Goal: Use online tool/utility: Utilize a website feature to perform a specific function

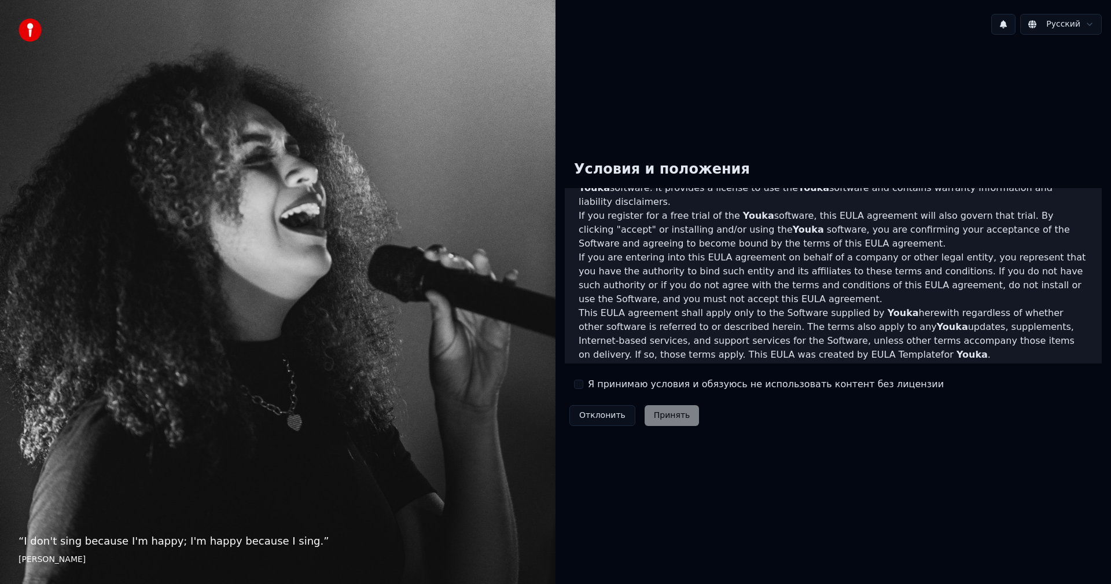
scroll to position [463, 0]
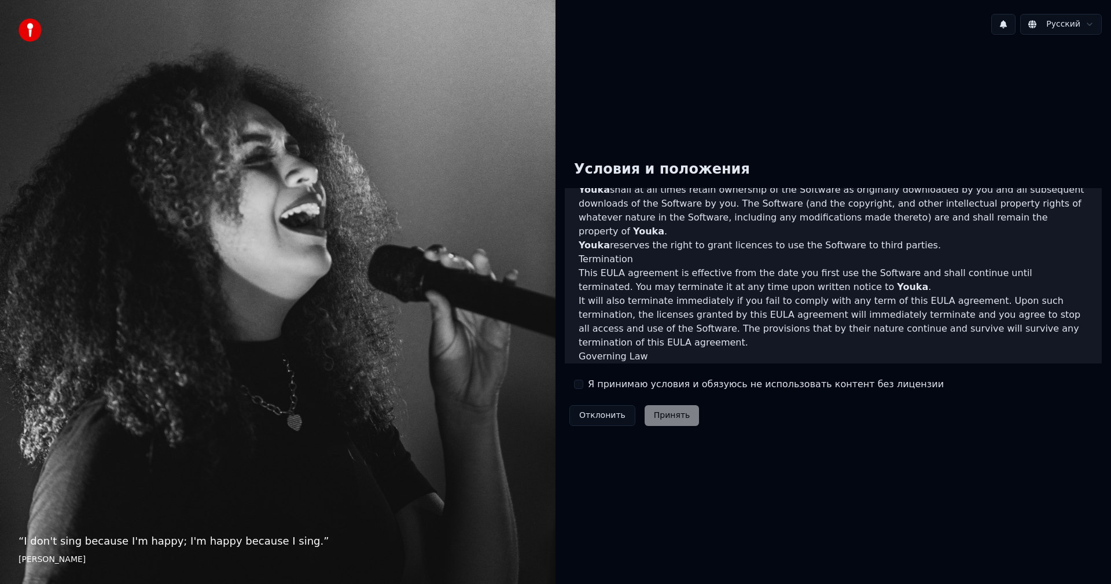
click at [628, 384] on label "Я принимаю условия и обязуюсь не использовать контент без лицензии" at bounding box center [766, 384] width 356 height 14
click at [583, 384] on button "Я принимаю условия и обязуюсь не использовать контент без лицензии" at bounding box center [578, 383] width 9 height 9
click at [662, 414] on button "Принять" at bounding box center [671, 415] width 55 height 21
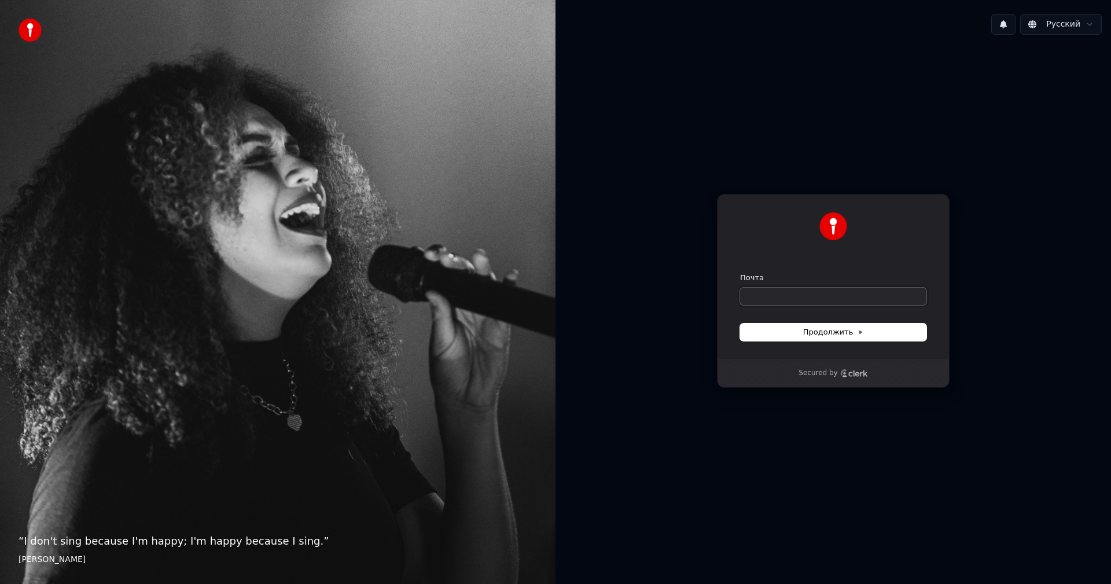
click at [783, 295] on input "Почта" at bounding box center [833, 295] width 186 height 17
click at [740, 272] on button "submit" at bounding box center [740, 272] width 0 height 0
type input "**********"
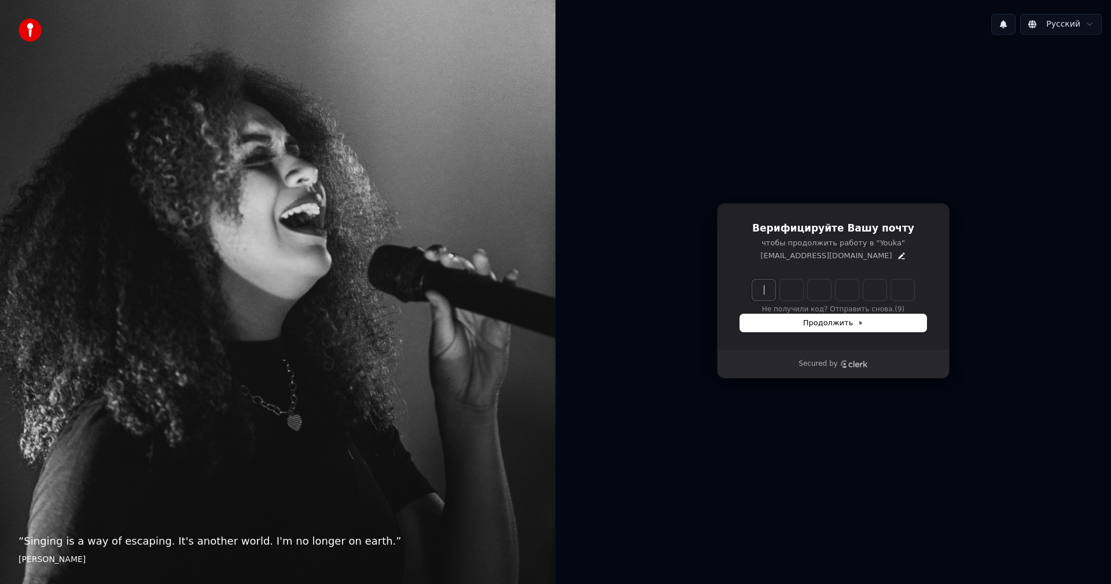
click at [768, 283] on input "Enter verification code" at bounding box center [844, 289] width 185 height 21
type input "******"
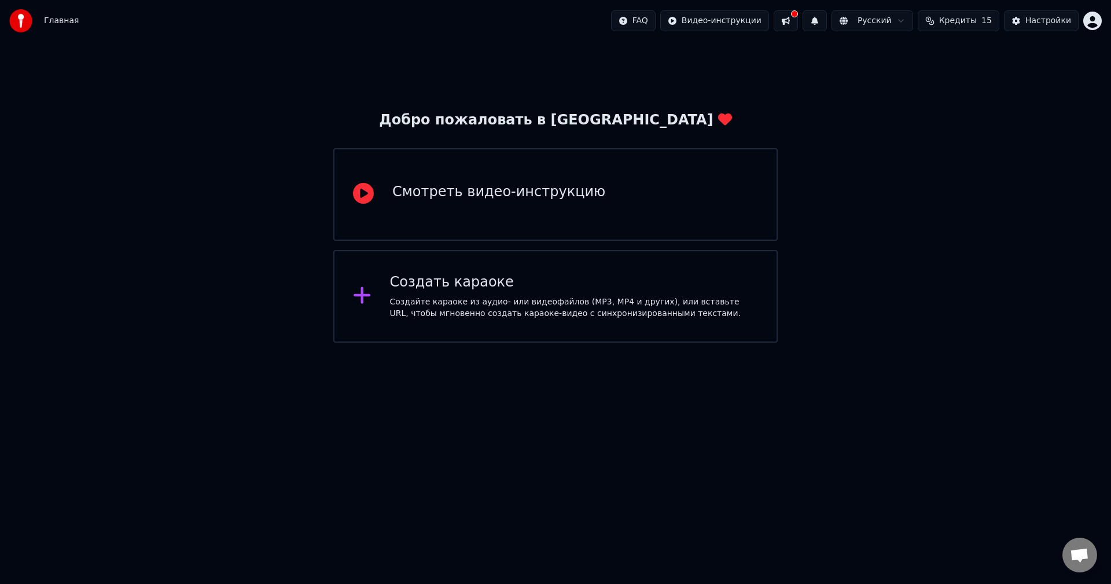
click at [511, 296] on div "Создайте караоке из аудио- или видеофайлов (MP3, MP4 и других), или вставьте UR…" at bounding box center [574, 307] width 368 height 23
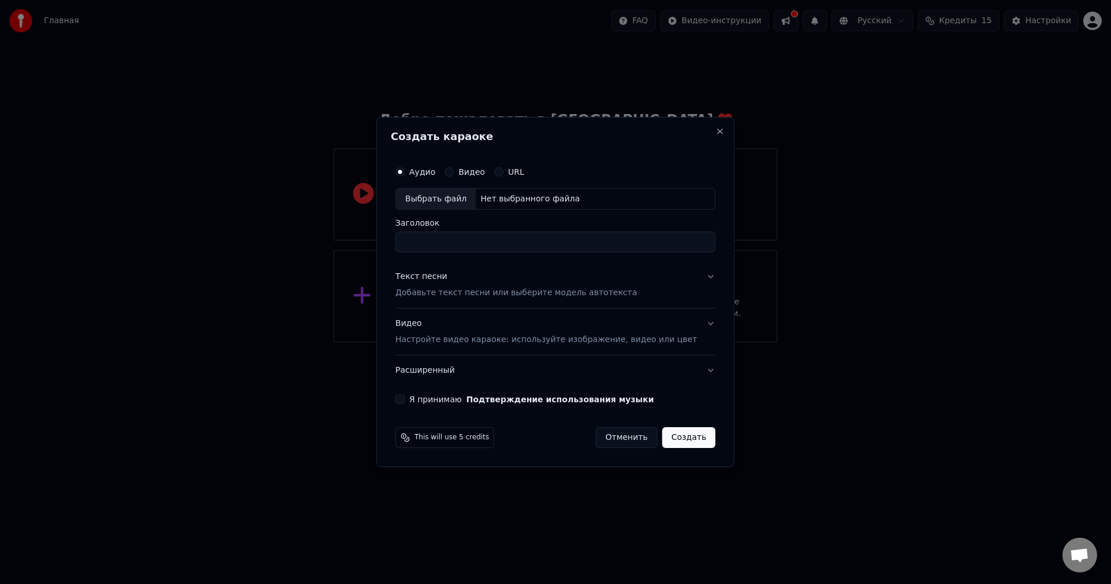
click at [452, 196] on div "Выбрать файл" at bounding box center [436, 199] width 80 height 21
click at [471, 201] on div "Выбрать файл" at bounding box center [436, 199] width 80 height 21
type input "**********"
click at [484, 300] on button "Текст песни Добавьте текст песни или выберите модель автотекста" at bounding box center [555, 285] width 320 height 46
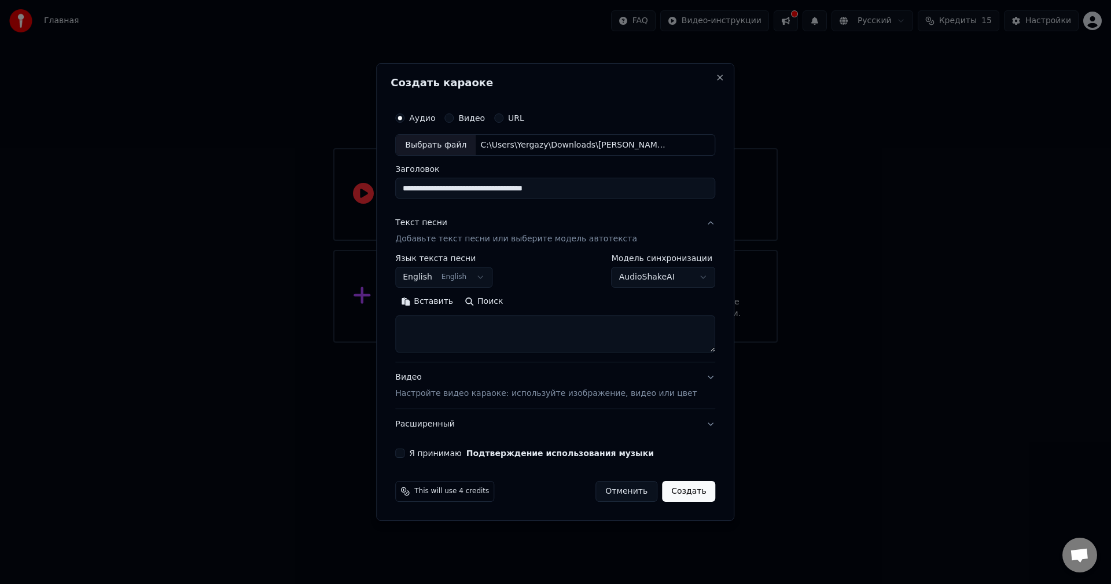
click at [486, 328] on textarea at bounding box center [555, 334] width 320 height 37
paste textarea "**********"
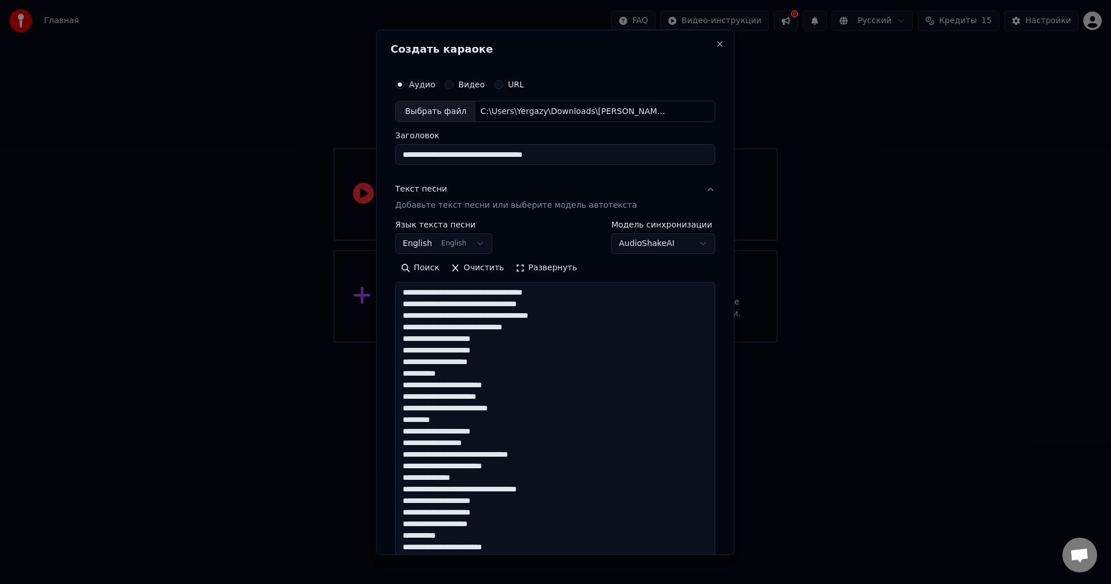
scroll to position [362, 0]
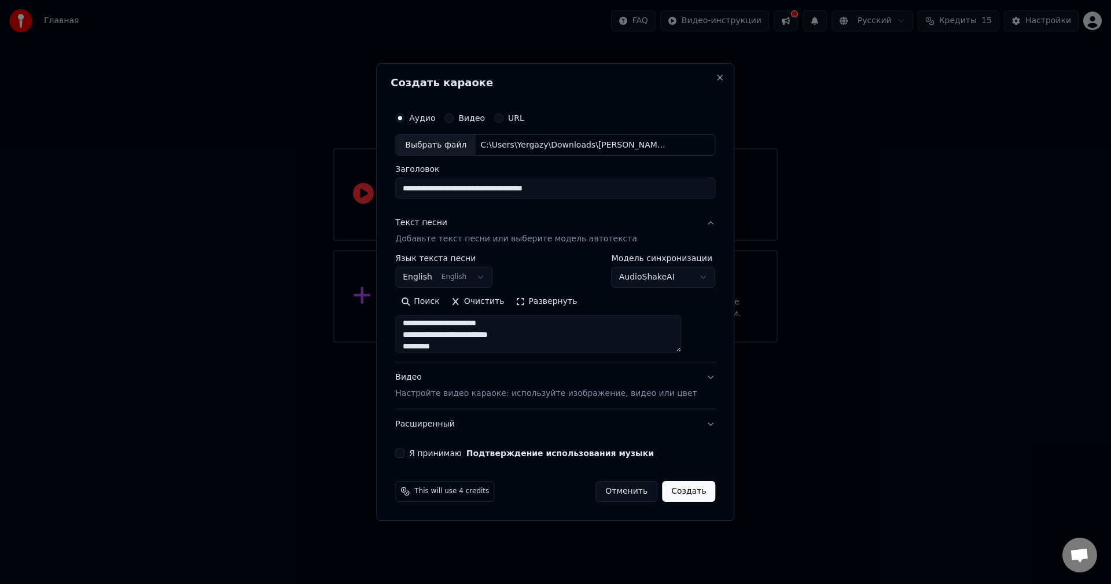
type textarea "**********"
click at [465, 275] on button "English English" at bounding box center [443, 277] width 97 height 21
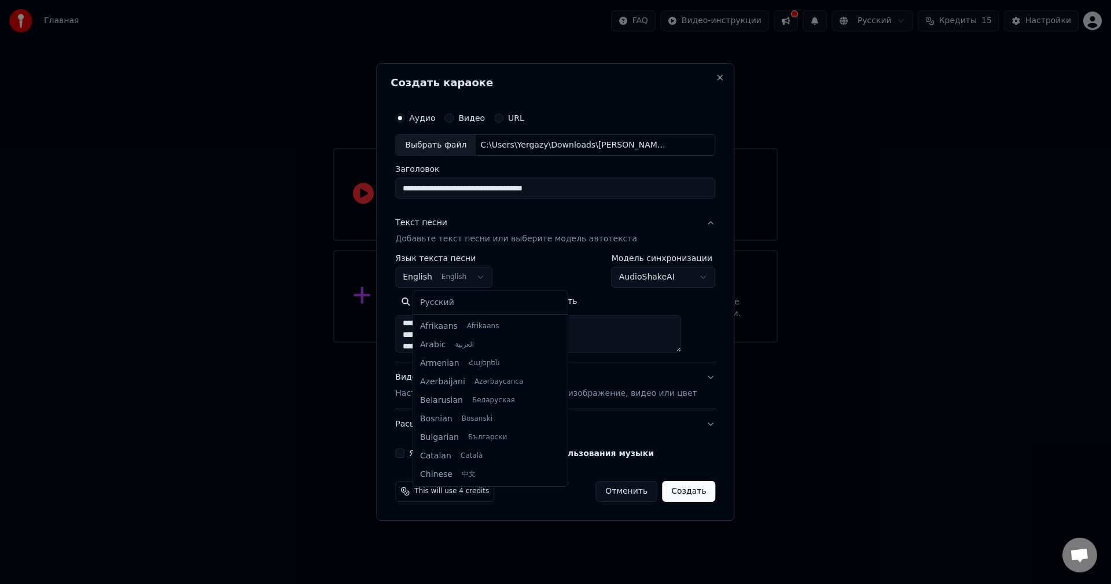
scroll to position [93, 0]
select select "**"
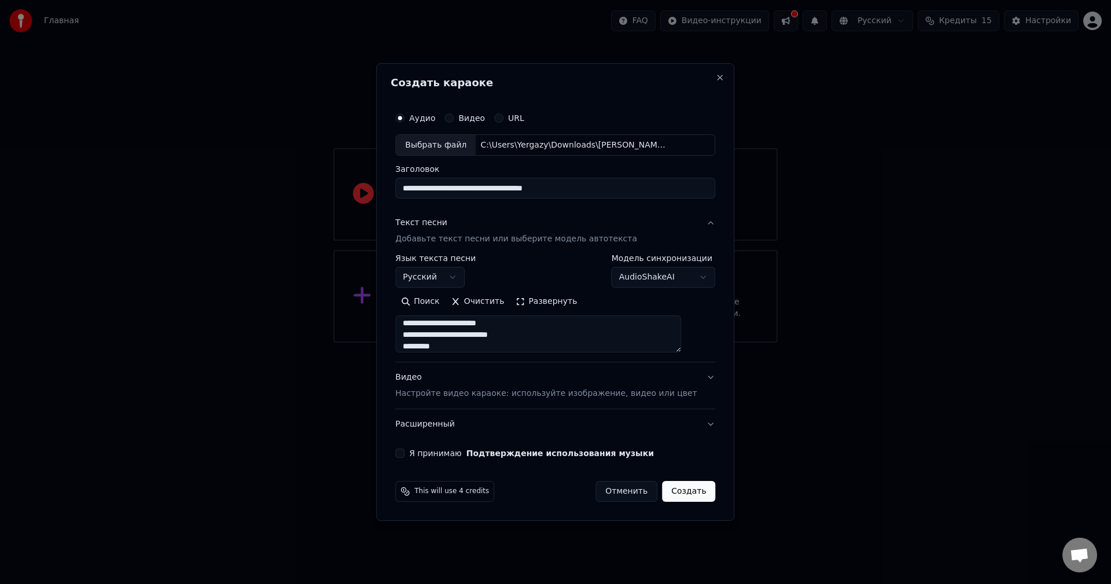
scroll to position [0, 0]
click at [478, 399] on p "Настройте видео караоке: используйте изображение, видео или цвет" at bounding box center [545, 394] width 301 height 12
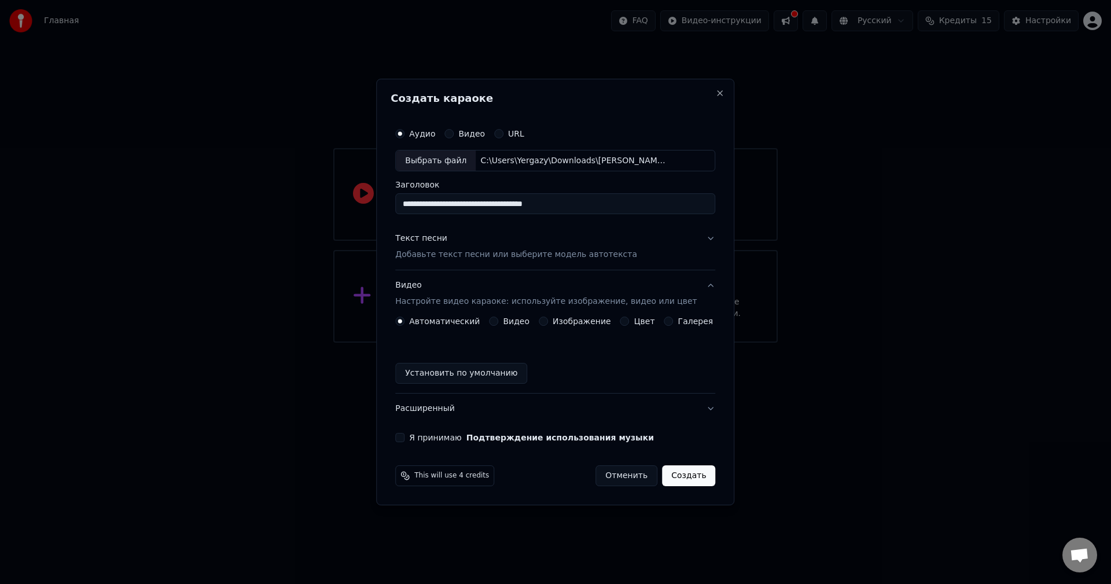
click at [590, 324] on label "Изображение" at bounding box center [581, 321] width 58 height 8
click at [548, 324] on button "Изображение" at bounding box center [543, 320] width 9 height 9
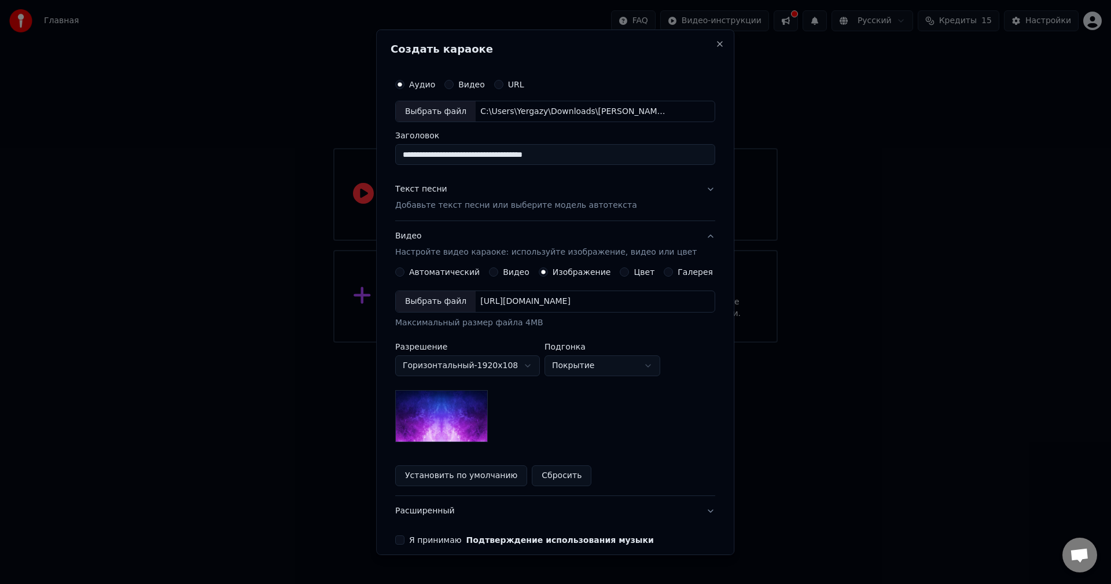
click at [474, 400] on img at bounding box center [441, 416] width 93 height 52
click at [517, 352] on div "**********" at bounding box center [467, 359] width 145 height 34
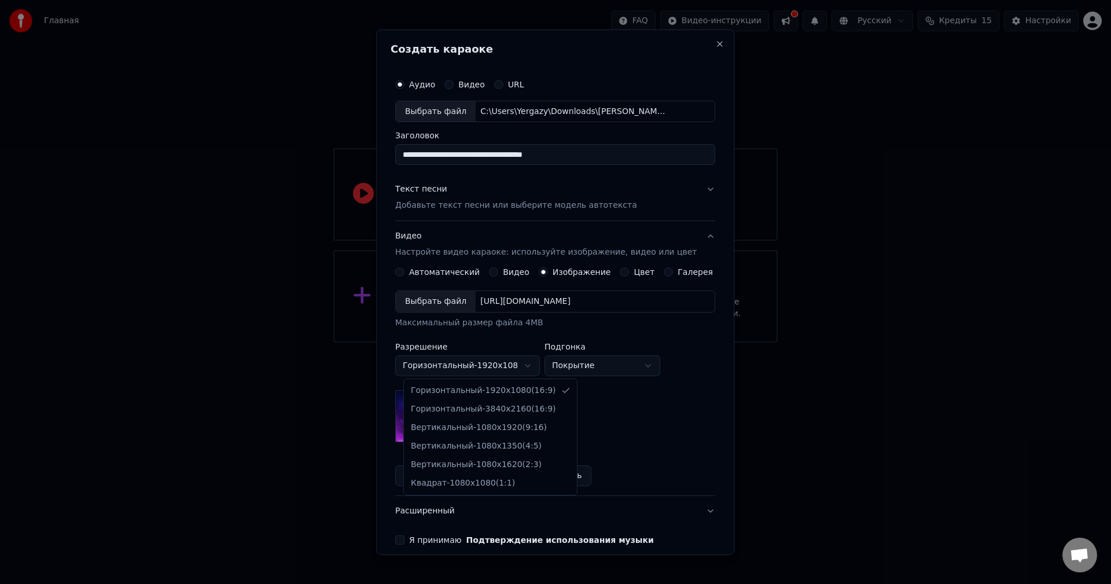
click at [517, 342] on body "**********" at bounding box center [555, 171] width 1111 height 342
click at [636, 342] on body "**********" at bounding box center [555, 171] width 1111 height 342
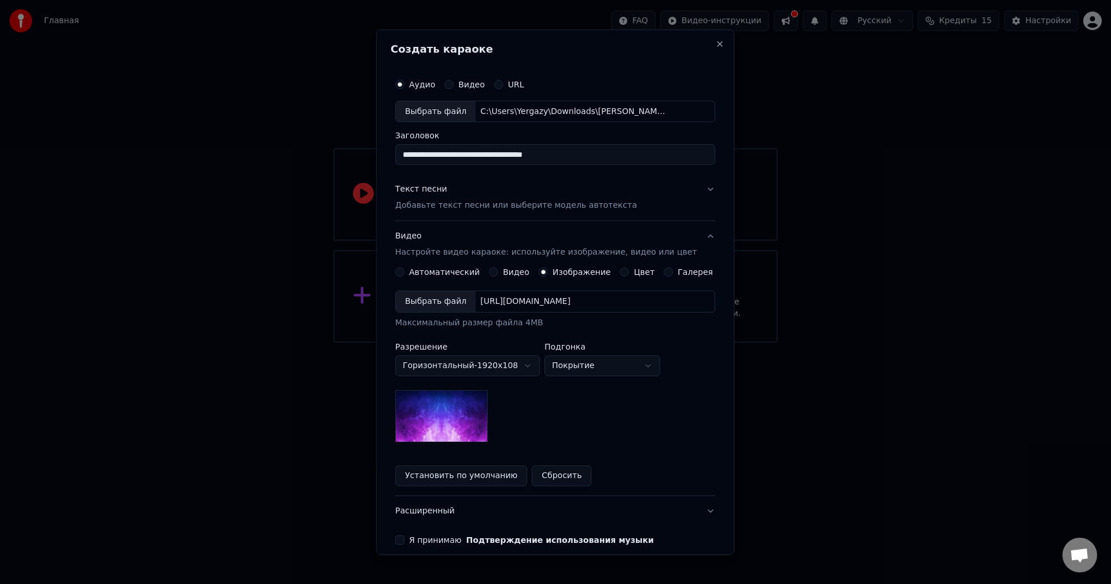
scroll to position [53, 0]
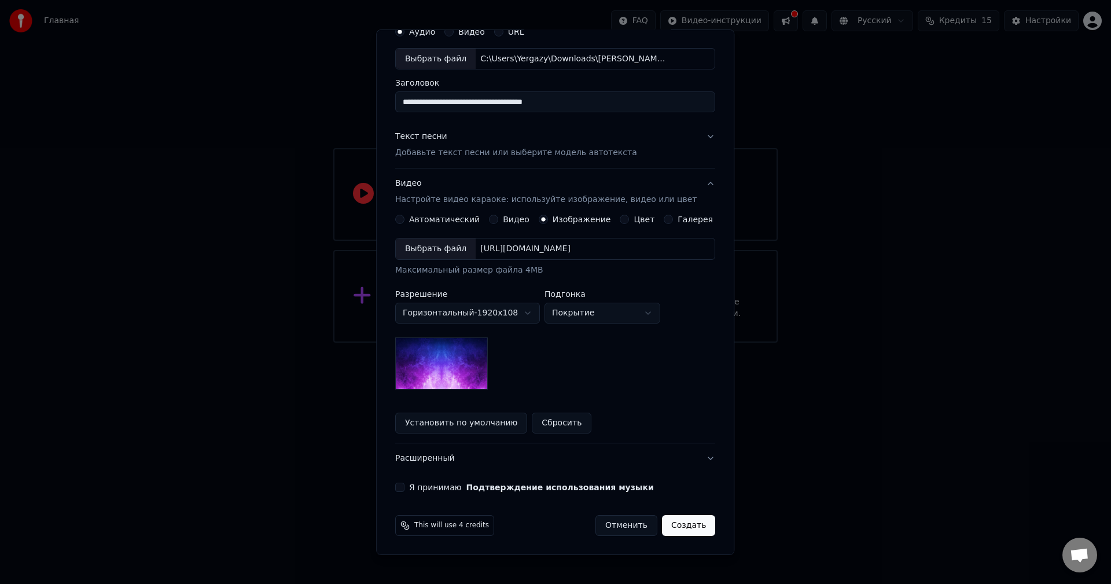
click at [444, 488] on label "Я принимаю Подтверждение использования музыки" at bounding box center [531, 487] width 245 height 8
click at [404, 488] on button "Я принимаю Подтверждение использования музыки" at bounding box center [399, 486] width 9 height 9
click at [677, 523] on button "Создать" at bounding box center [688, 525] width 53 height 21
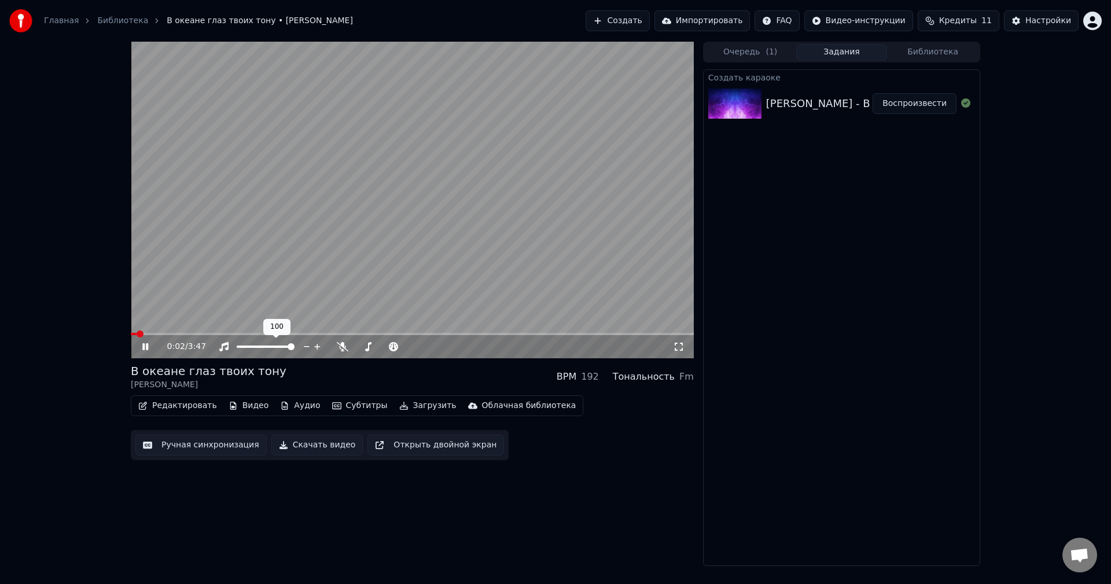
click at [263, 346] on span at bounding box center [266, 346] width 58 height 2
click at [340, 244] on video at bounding box center [412, 200] width 563 height 316
click at [253, 349] on div at bounding box center [276, 347] width 93 height 12
click at [249, 348] on span at bounding box center [249, 346] width 7 height 7
click at [344, 344] on icon at bounding box center [343, 346] width 12 height 9
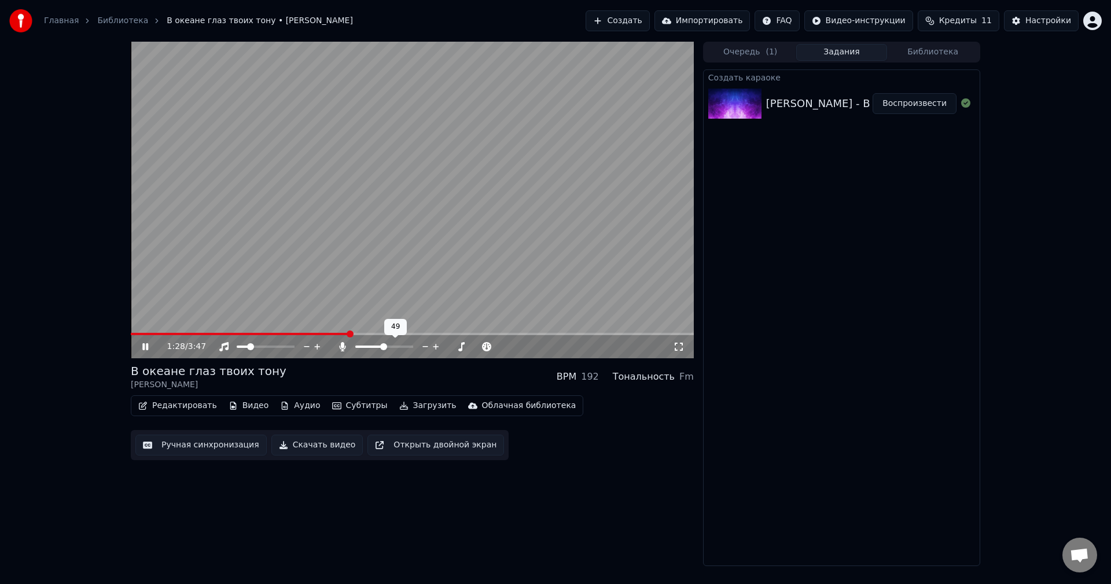
click at [384, 348] on span at bounding box center [369, 346] width 28 height 2
click at [344, 342] on icon at bounding box center [343, 346] width 12 height 9
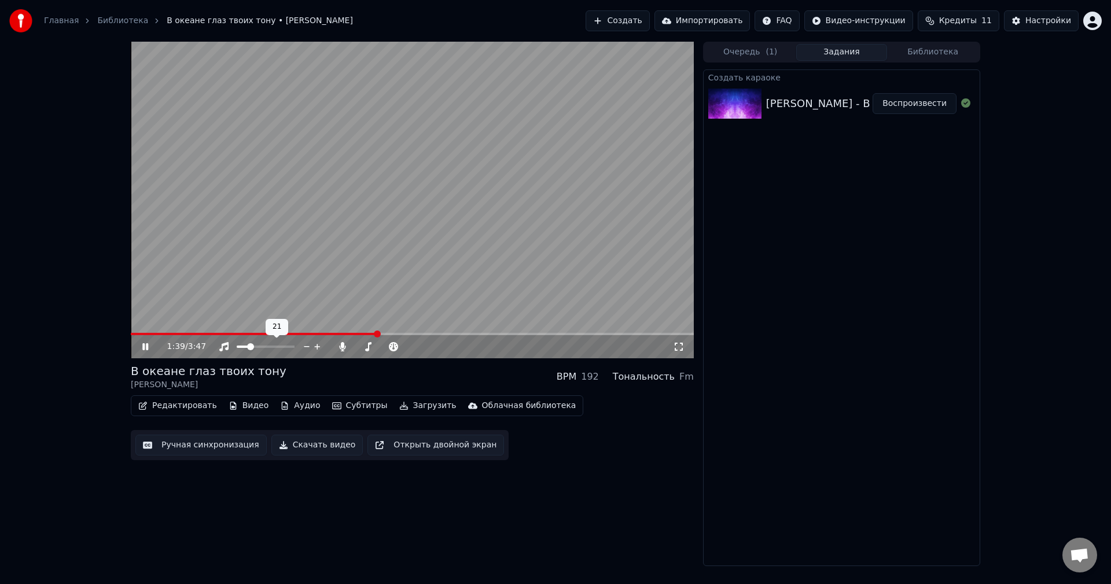
drag, startPoint x: 246, startPoint y: 345, endPoint x: 223, endPoint y: 348, distance: 22.8
click at [223, 348] on div at bounding box center [270, 347] width 105 height 12
click at [237, 348] on span at bounding box center [240, 346] width 7 height 7
click at [346, 351] on icon at bounding box center [343, 346] width 12 height 9
click at [263, 348] on span at bounding box center [266, 346] width 58 height 2
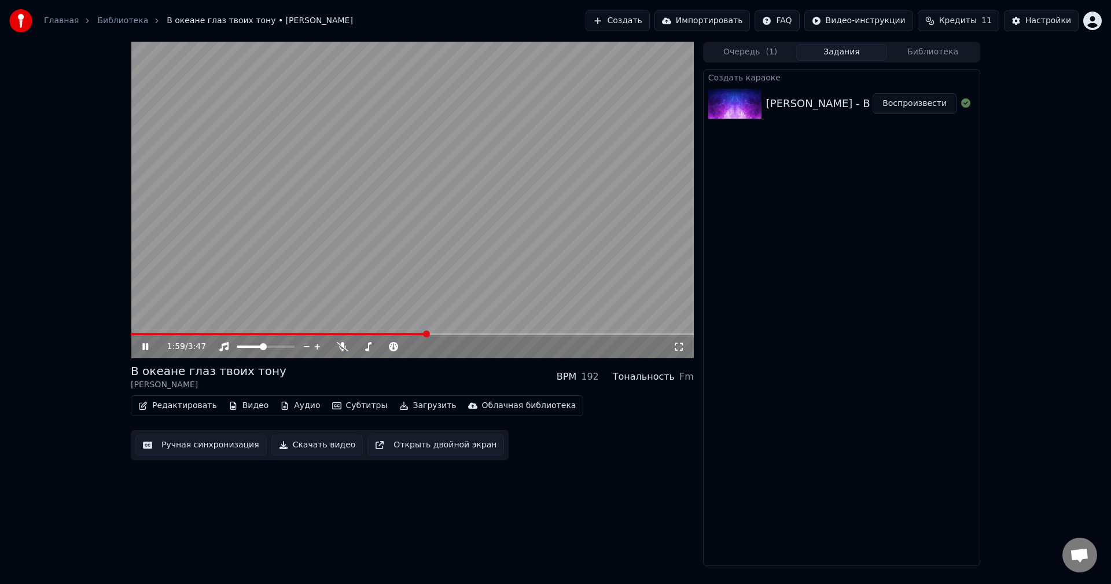
click at [458, 198] on video at bounding box center [412, 200] width 563 height 316
